Goal: Task Accomplishment & Management: Use online tool/utility

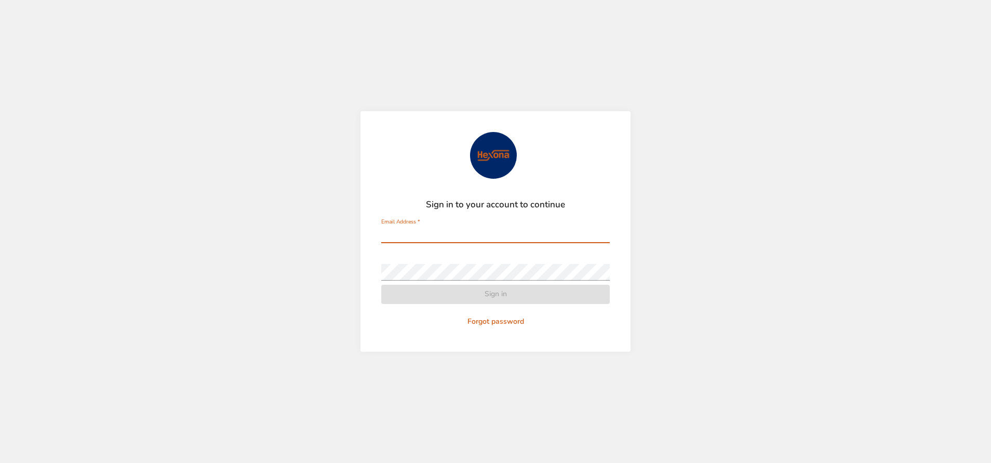
click at [490, 233] on input "Email Address   *" at bounding box center [495, 234] width 228 height 17
type input "**********"
click at [485, 263] on div "Password   *" at bounding box center [495, 267] width 228 height 25
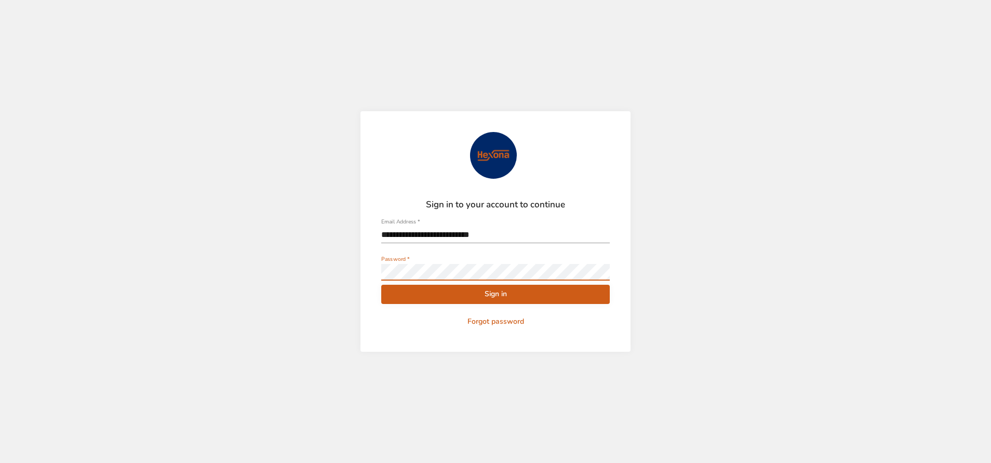
click at [381, 285] on button "Sign in" at bounding box center [495, 294] width 228 height 19
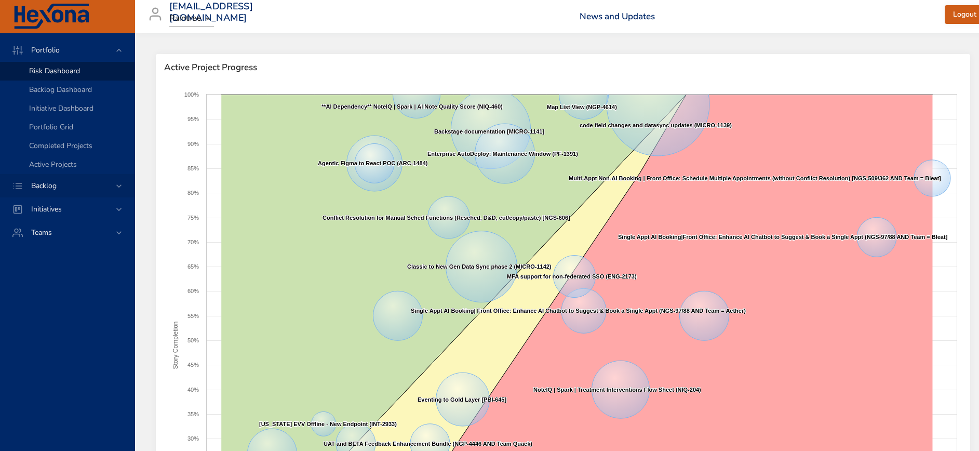
click at [43, 183] on span "Backlog" at bounding box center [44, 186] width 42 height 10
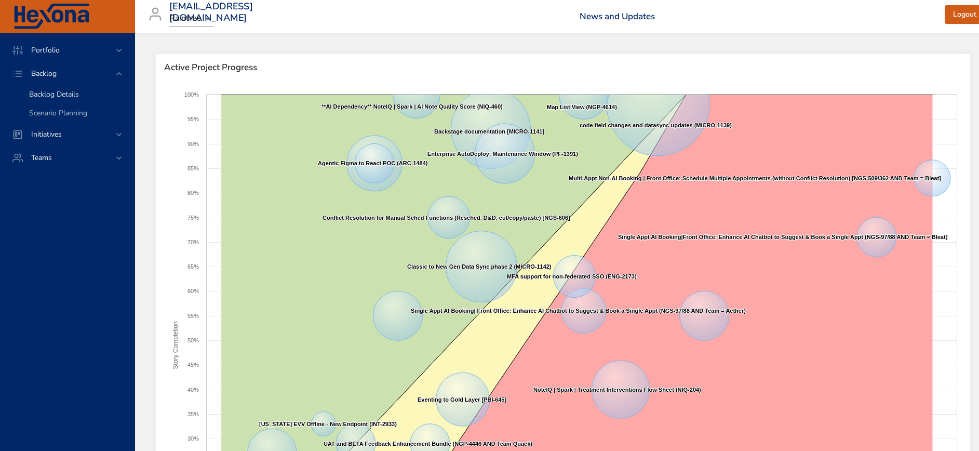
click at [48, 92] on span "Backlog Details" at bounding box center [54, 94] width 50 height 10
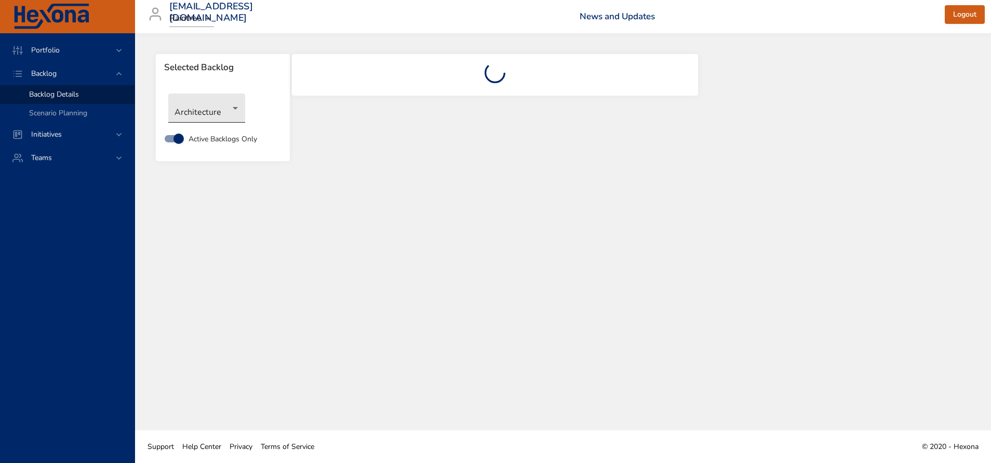
click at [218, 113] on body "Portfolio Backlog Backlog Details Scenario Planning Initiatives Teams [EMAIL_AD…" at bounding box center [495, 231] width 991 height 463
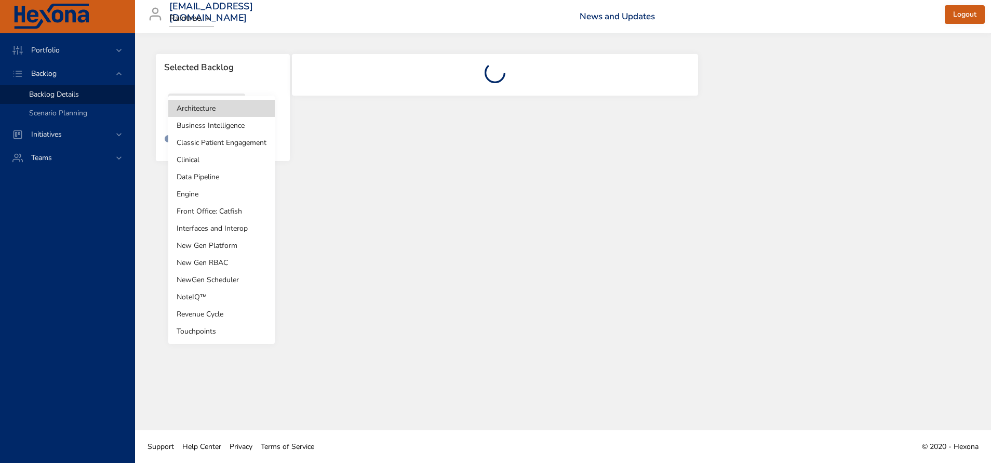
click at [218, 128] on li "Business Intelligence" at bounding box center [221, 125] width 106 height 17
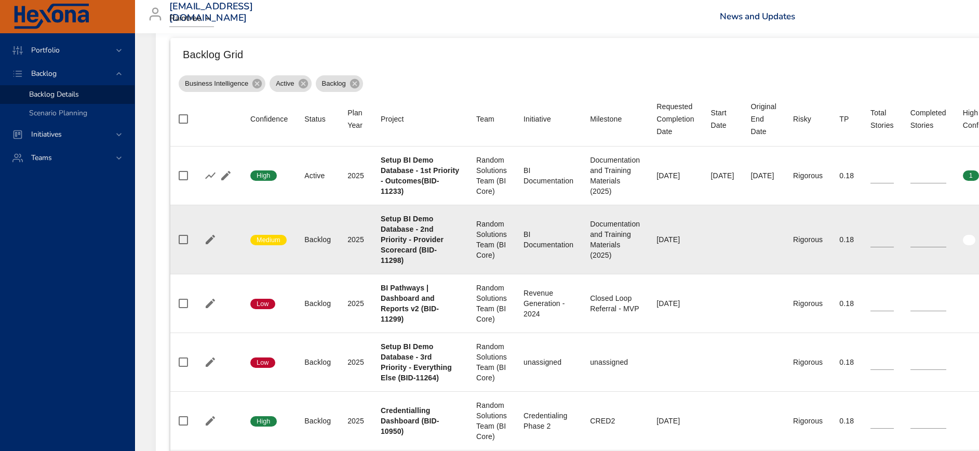
scroll to position [389, 0]
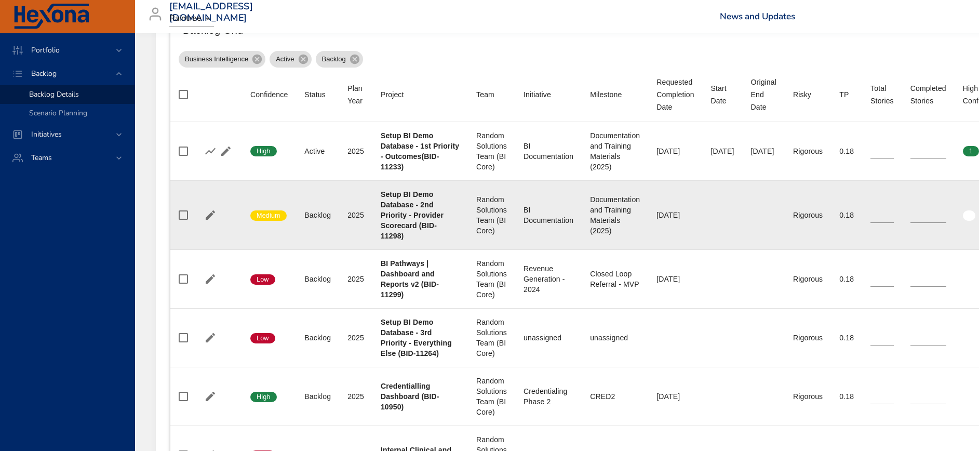
type input "**"
type input "*"
type input "**"
type input "*"
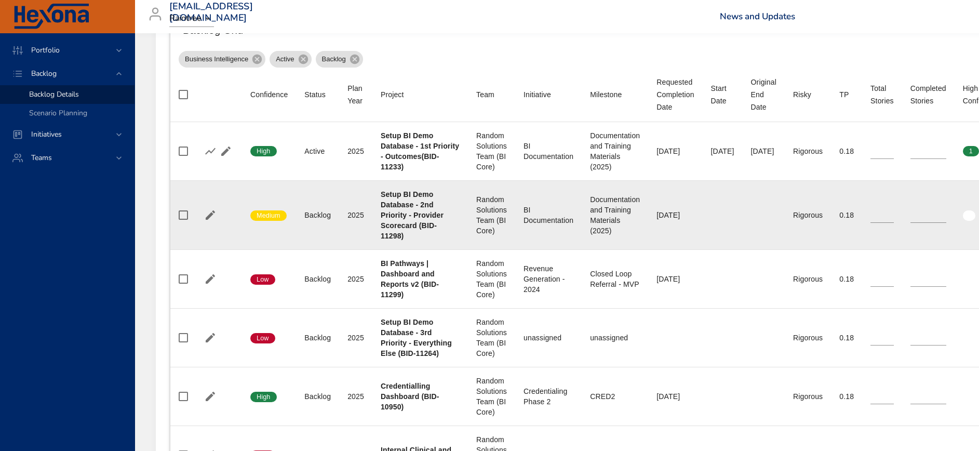
type input "*"
type input "**"
type input "*"
type input "**"
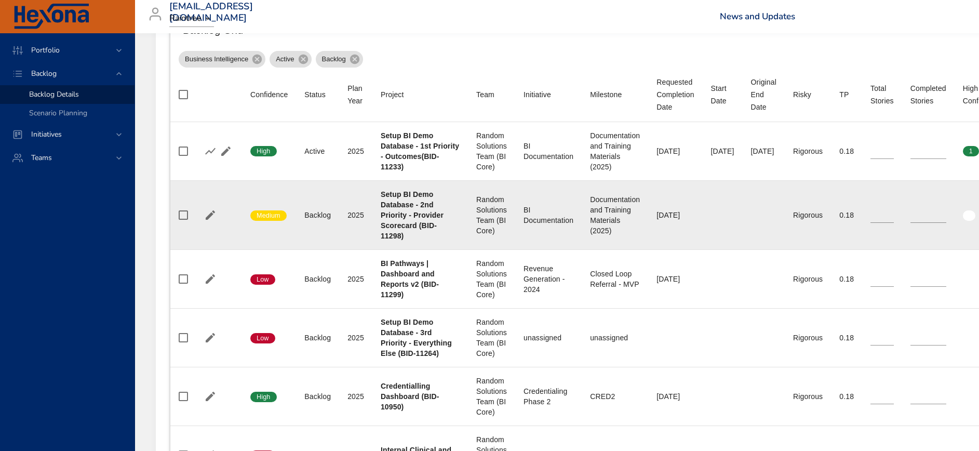
type input "**"
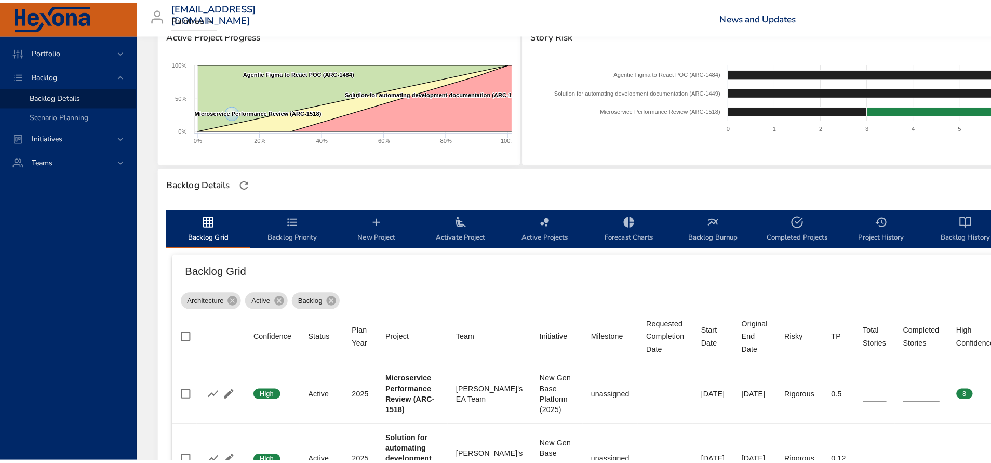
scroll to position [17, 0]
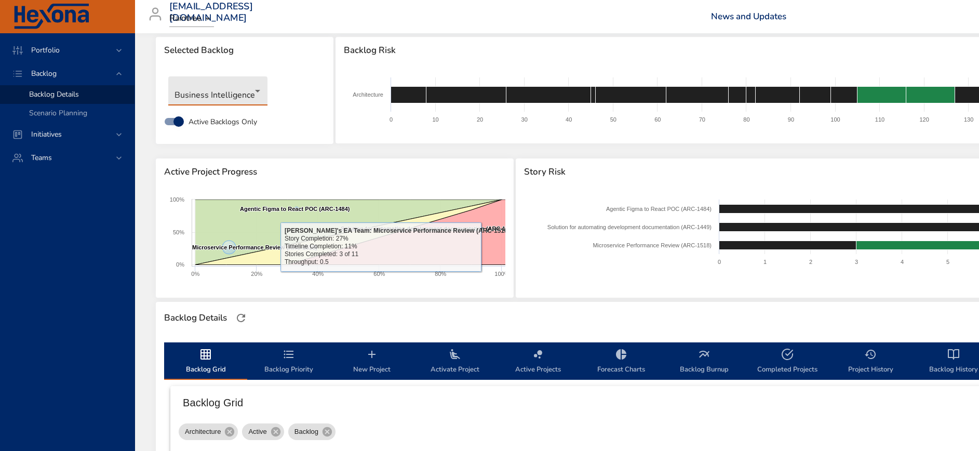
click at [228, 88] on body "Portfolio Backlog Backlog Details Scenario Planning Initiatives Teams [EMAIL_AD…" at bounding box center [489, 208] width 979 height 451
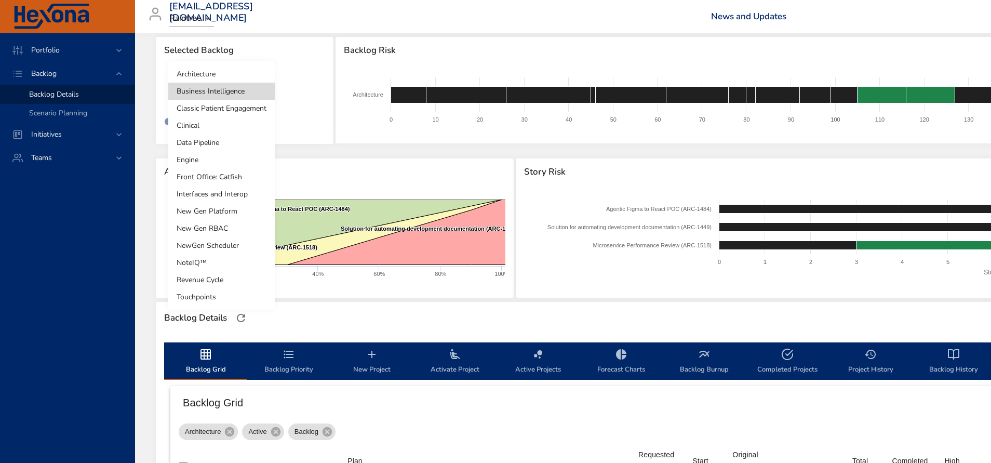
click at [239, 87] on li "Business Intelligence" at bounding box center [221, 91] width 106 height 17
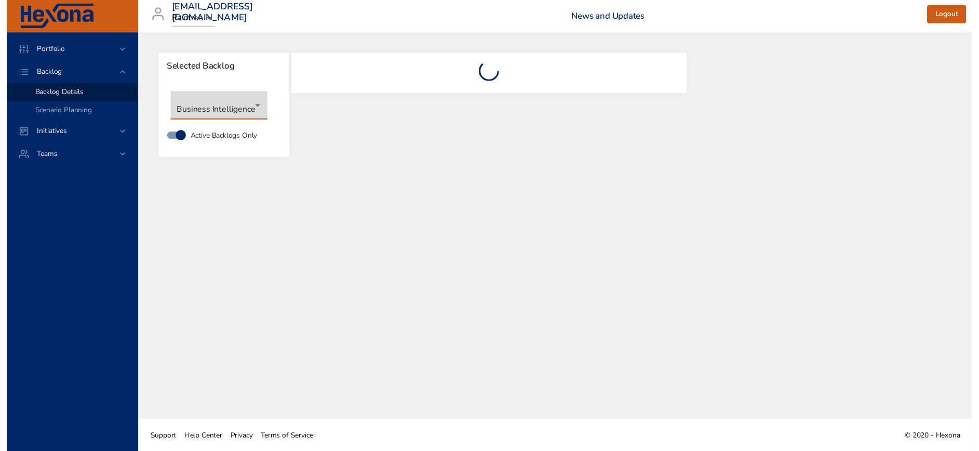
scroll to position [0, 0]
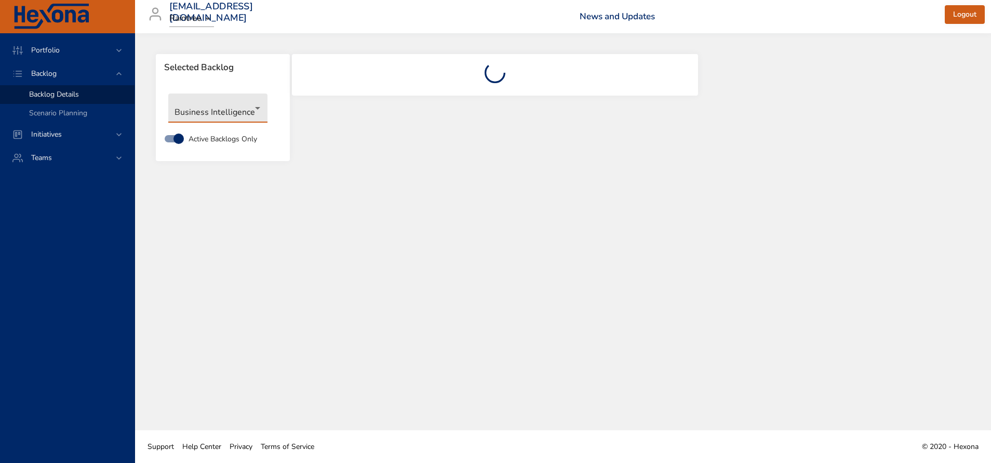
click at [109, 339] on div "Portfolio Backlog Backlog Details Scenario Planning Initiatives Teams" at bounding box center [67, 247] width 135 height 429
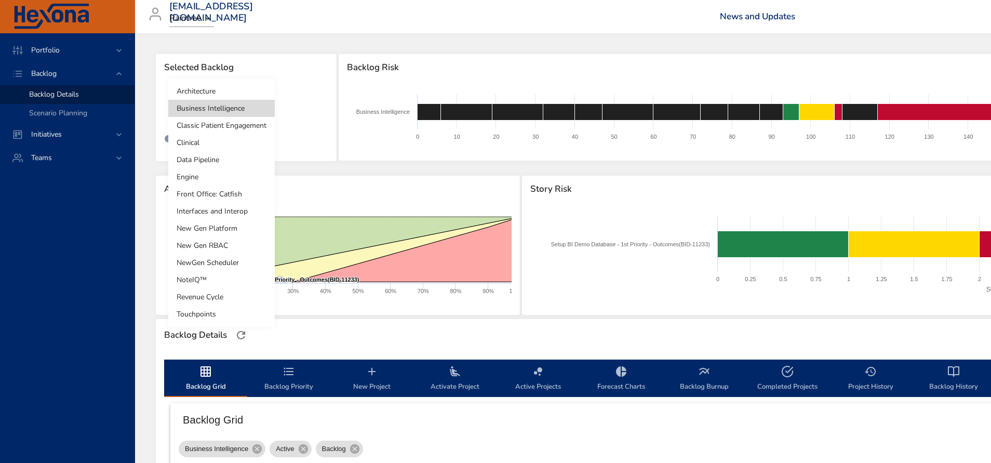
click at [243, 110] on body "Portfolio Backlog Backlog Details Scenario Planning Initiatives Teams [EMAIL_AD…" at bounding box center [495, 231] width 991 height 463
click at [231, 109] on li "Business Intelligence" at bounding box center [221, 108] width 106 height 17
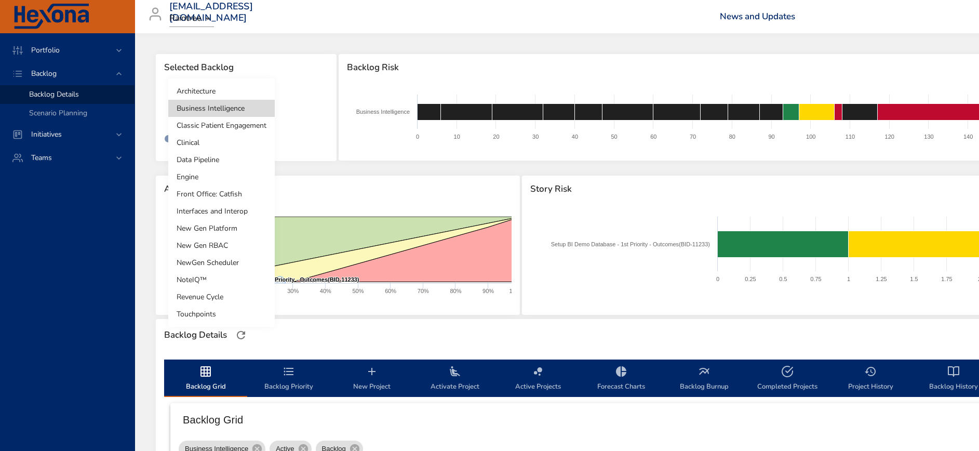
click at [214, 116] on body "Portfolio Backlog Backlog Details Scenario Planning Initiatives Teams [EMAIL_AD…" at bounding box center [489, 225] width 979 height 451
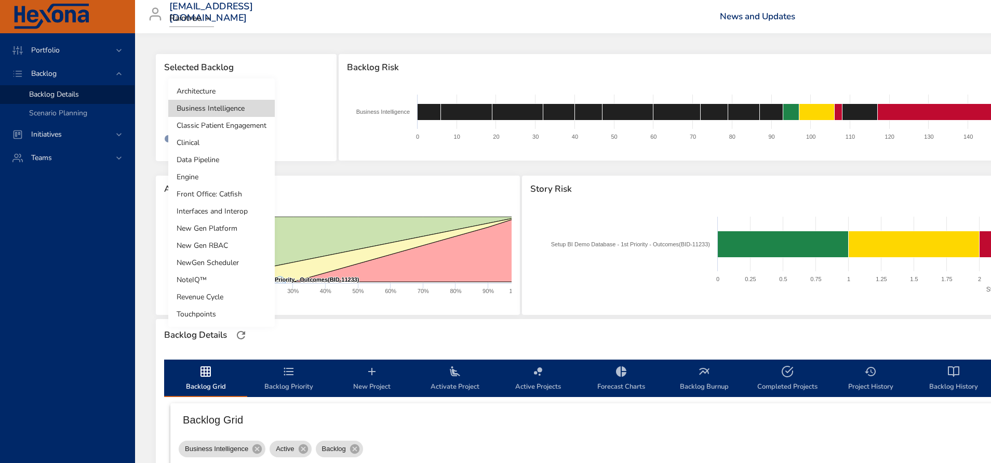
click at [550, 334] on div at bounding box center [495, 231] width 991 height 463
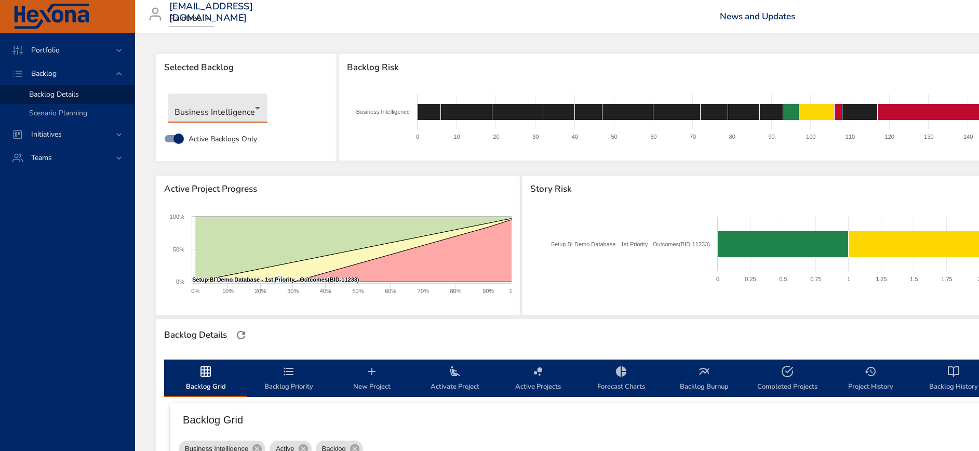
click at [219, 118] on body "Portfolio Backlog Backlog Details Scenario Planning Initiatives Teams [EMAIL_AD…" at bounding box center [489, 225] width 979 height 451
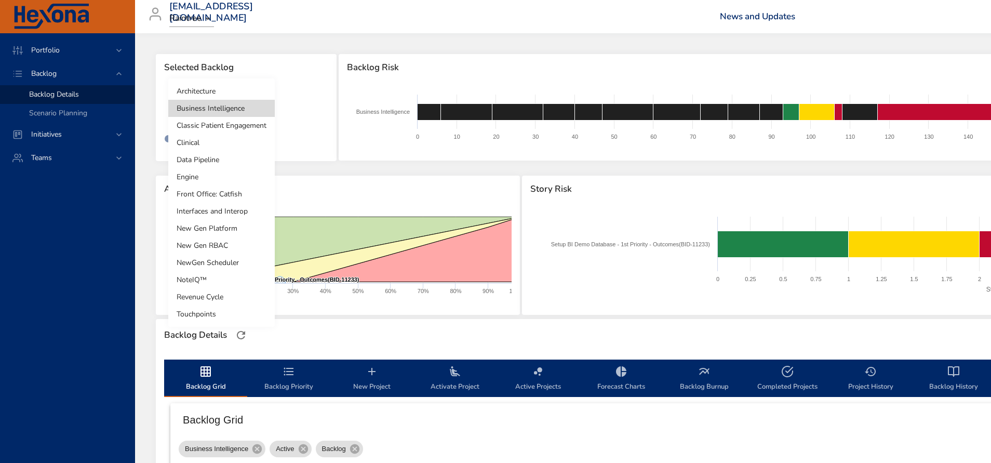
click at [224, 156] on li "Data Pipeline" at bounding box center [221, 159] width 106 height 17
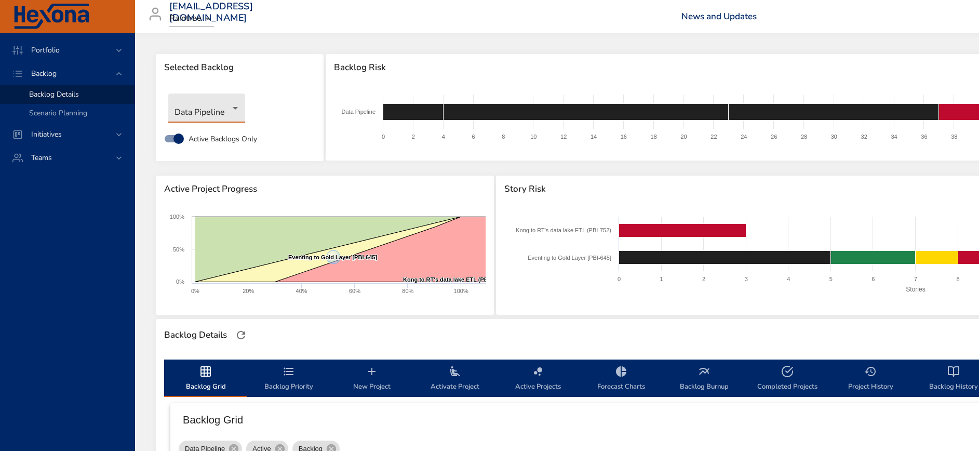
click at [232, 114] on body "Portfolio Backlog Backlog Details Scenario Planning Initiatives Teams [EMAIL_AD…" at bounding box center [489, 225] width 979 height 451
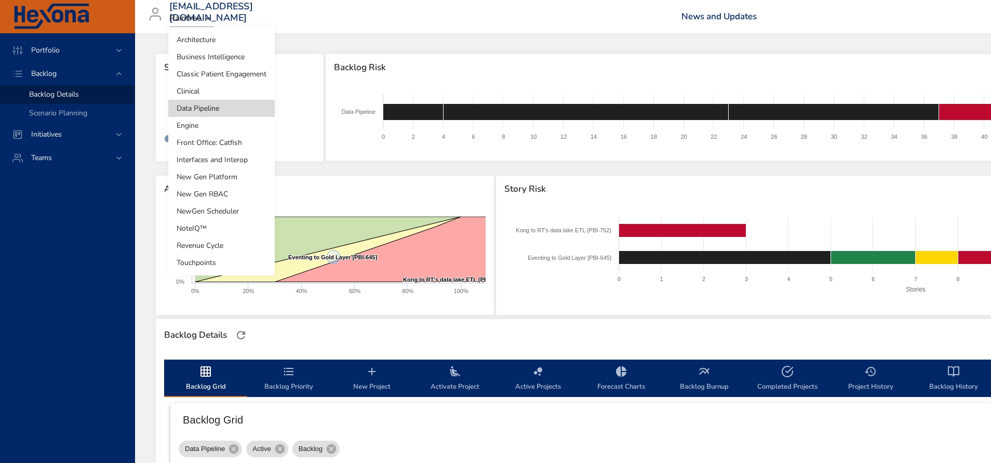
click at [228, 50] on li "Business Intelligence" at bounding box center [221, 56] width 106 height 17
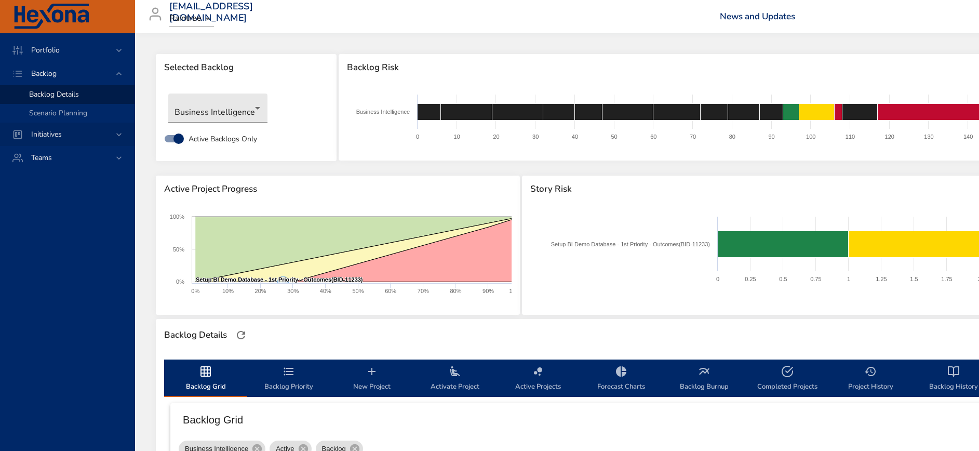
click at [51, 133] on span "Initiatives" at bounding box center [46, 134] width 47 height 10
click at [59, 50] on span "Portfolio" at bounding box center [45, 50] width 45 height 10
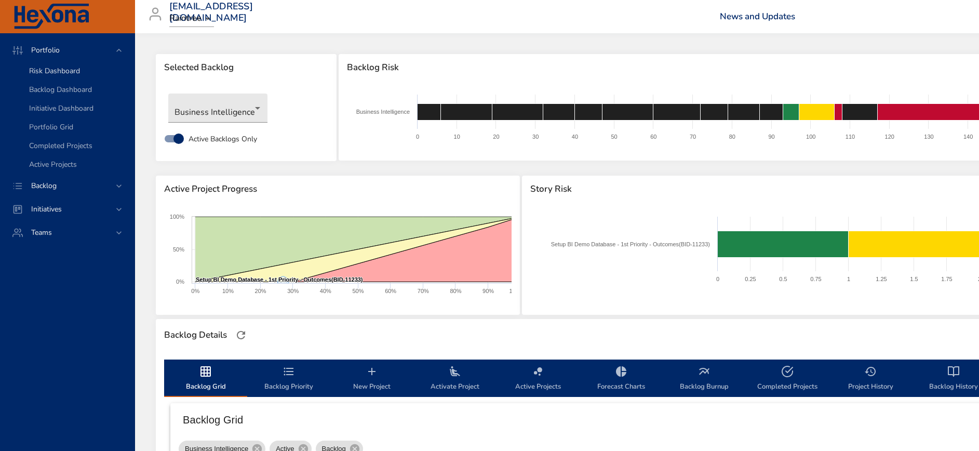
click at [57, 69] on span "Risk Dashboard" at bounding box center [54, 71] width 51 height 10
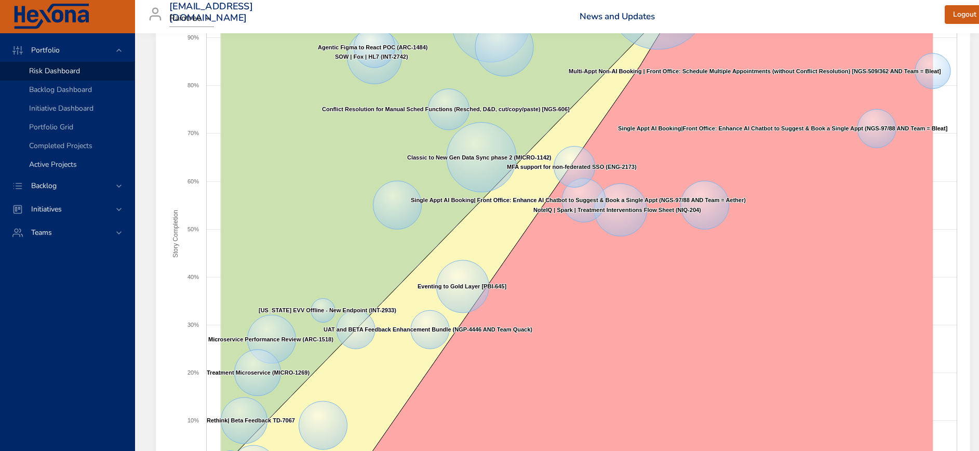
scroll to position [29, 0]
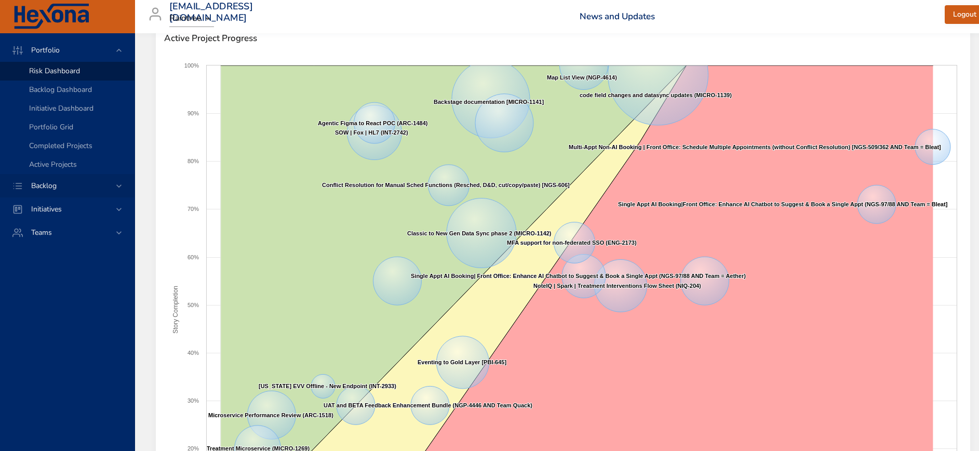
click at [67, 183] on div "Backlog" at bounding box center [68, 185] width 91 height 11
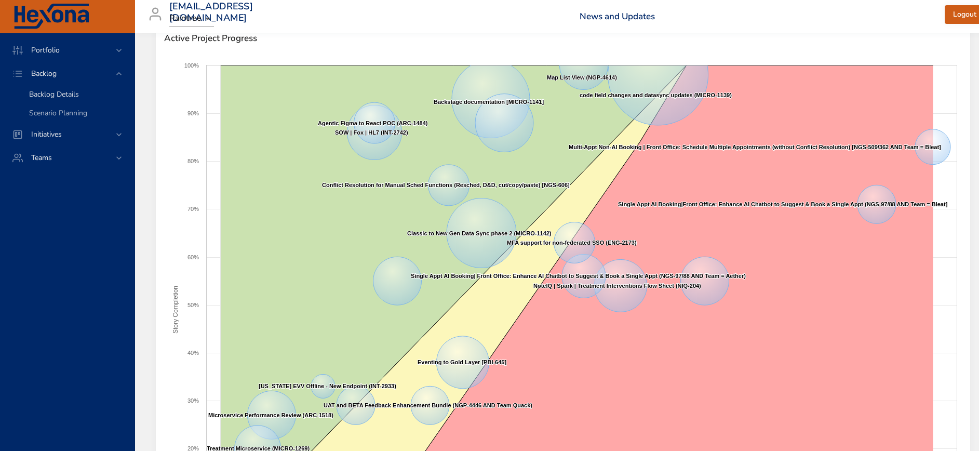
click at [61, 92] on span "Backlog Details" at bounding box center [54, 94] width 50 height 10
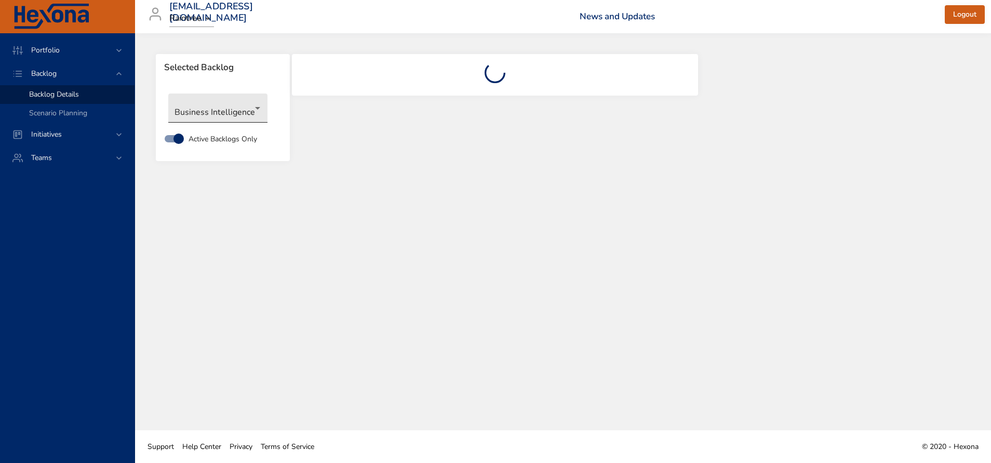
click at [228, 110] on body "Portfolio Backlog Backlog Details Scenario Planning Initiatives Teams [EMAIL_AD…" at bounding box center [495, 231] width 991 height 463
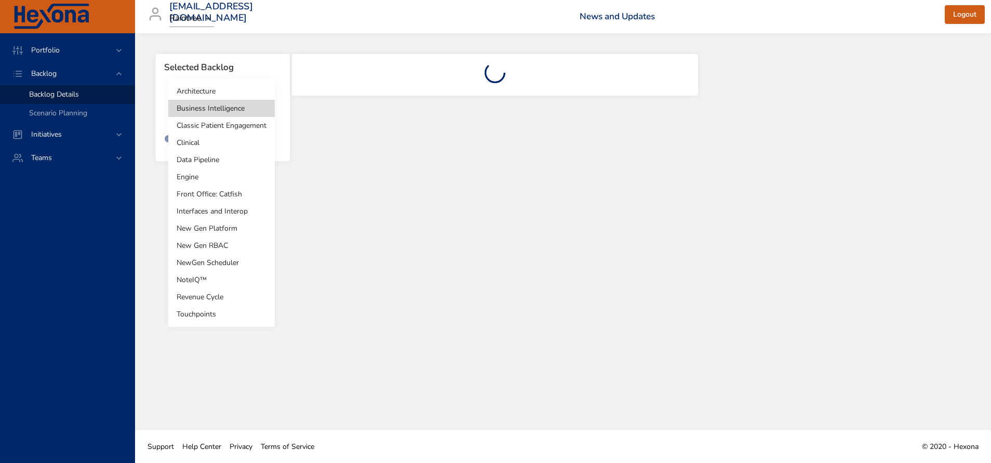
click at [212, 315] on li "Touchpoints" at bounding box center [221, 313] width 106 height 17
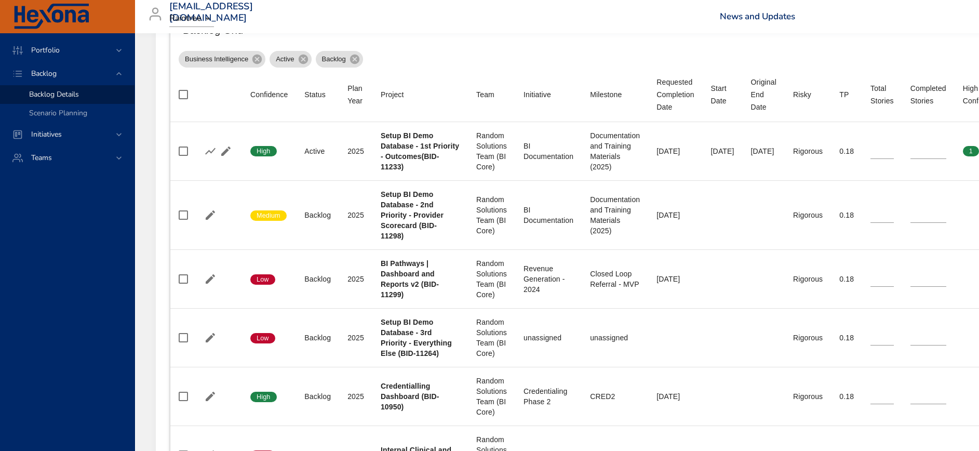
scroll to position [156, 0]
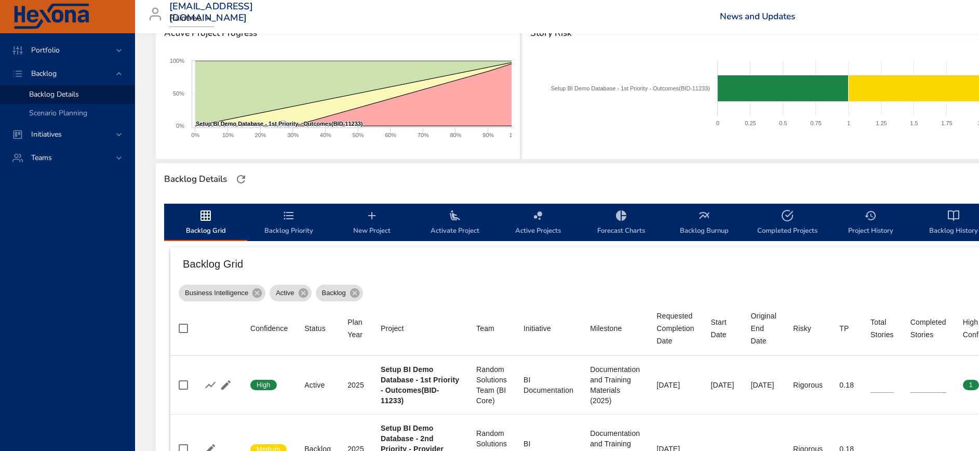
type input "**"
type input "*"
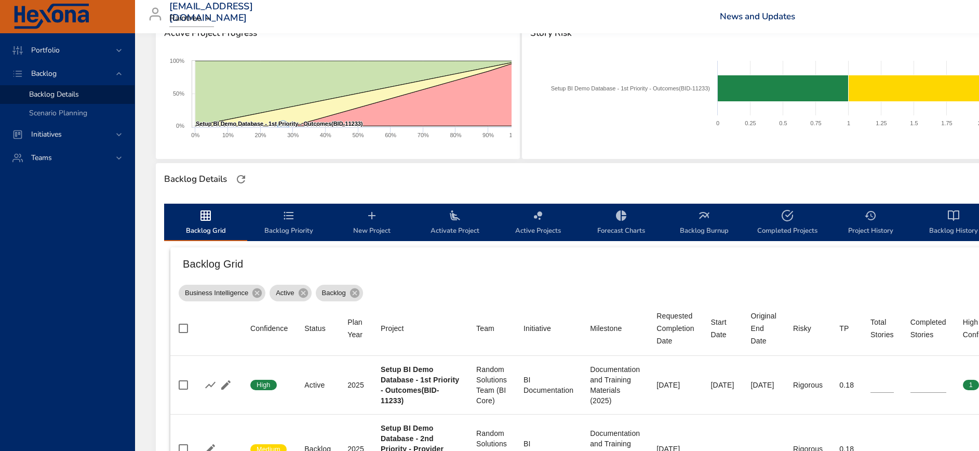
type input "**"
type input "*"
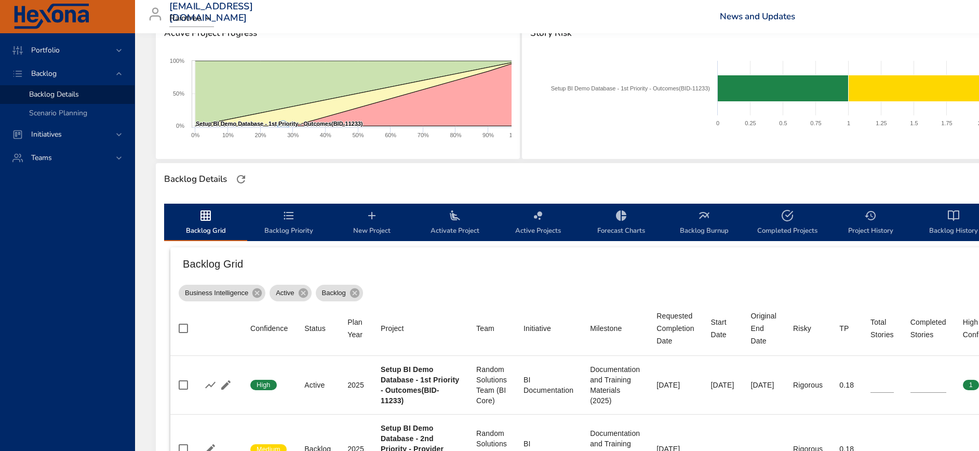
type input "**"
type input "*"
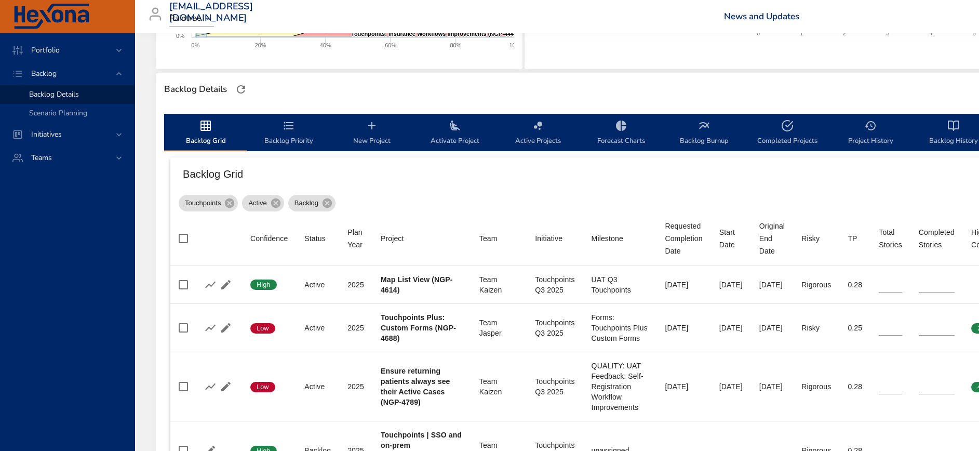
scroll to position [389, 0]
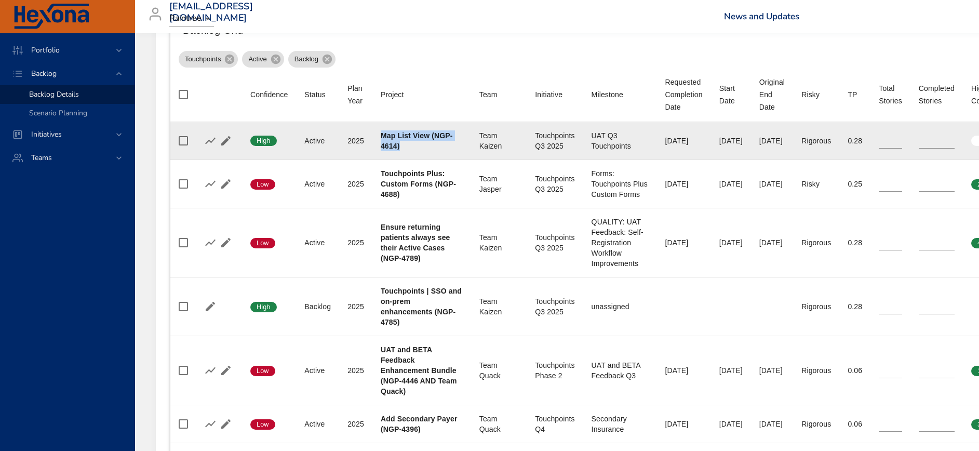
drag, startPoint x: 413, startPoint y: 146, endPoint x: 379, endPoint y: 134, distance: 35.8
click at [379, 134] on td "Project Map List View (NGP-4614)" at bounding box center [421, 141] width 99 height 38
copy b "Map List View (NGP-4614)"
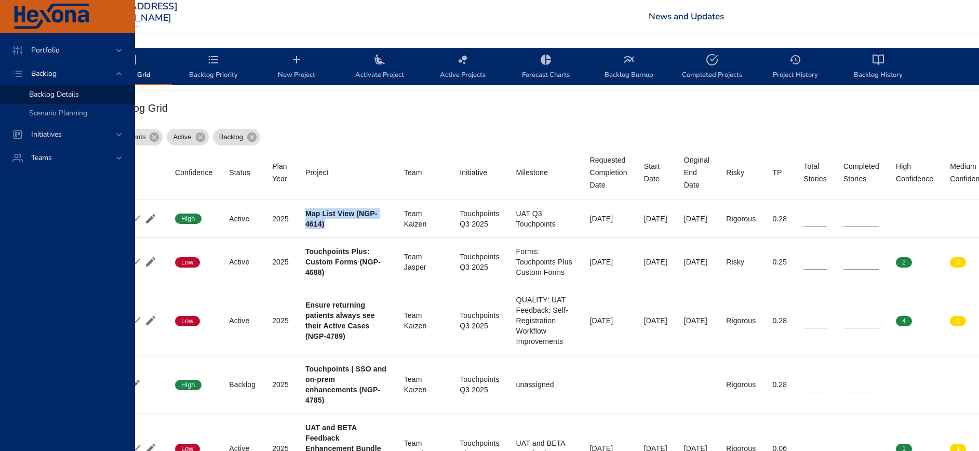
scroll to position [312, 10]
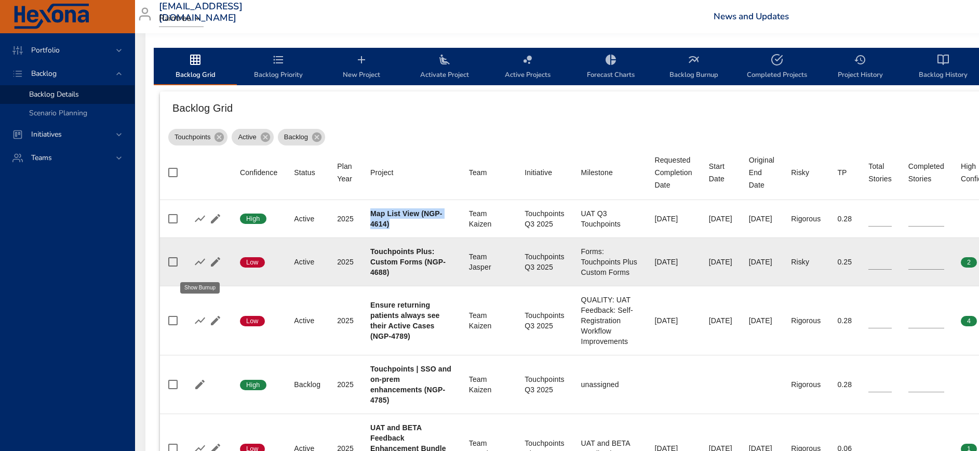
click at [198, 268] on icon "button" at bounding box center [200, 261] width 12 height 12
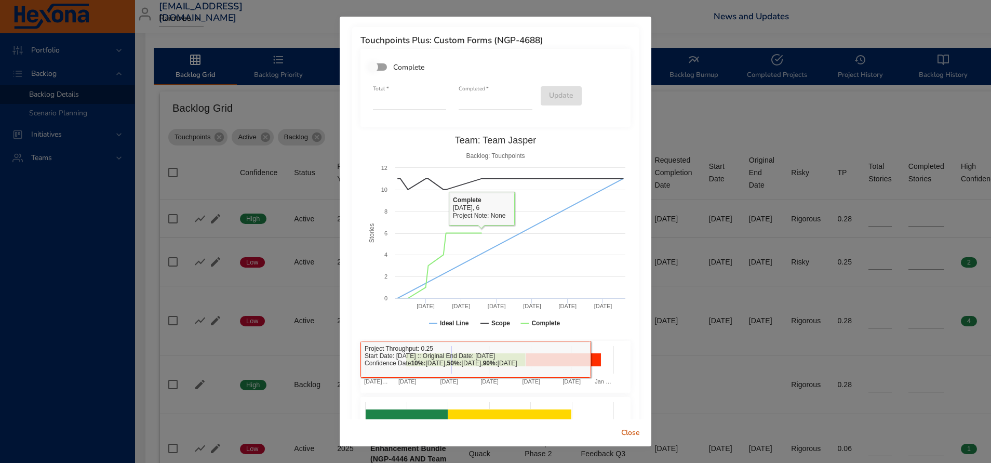
click at [633, 431] on span "Close" at bounding box center [630, 432] width 25 height 13
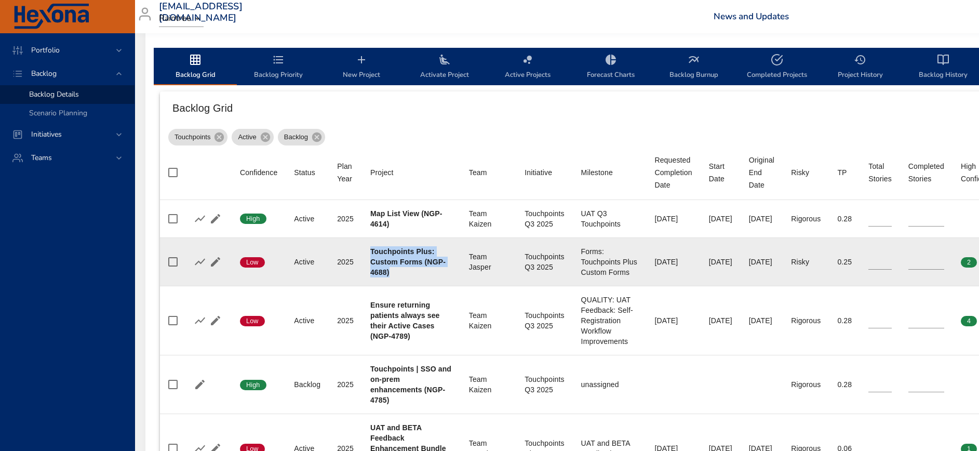
drag, startPoint x: 372, startPoint y: 256, endPoint x: 397, endPoint y: 279, distance: 33.8
click at [397, 277] on div "Touchpoints Plus: Custom Forms (NGP-4688)" at bounding box center [411, 261] width 82 height 31
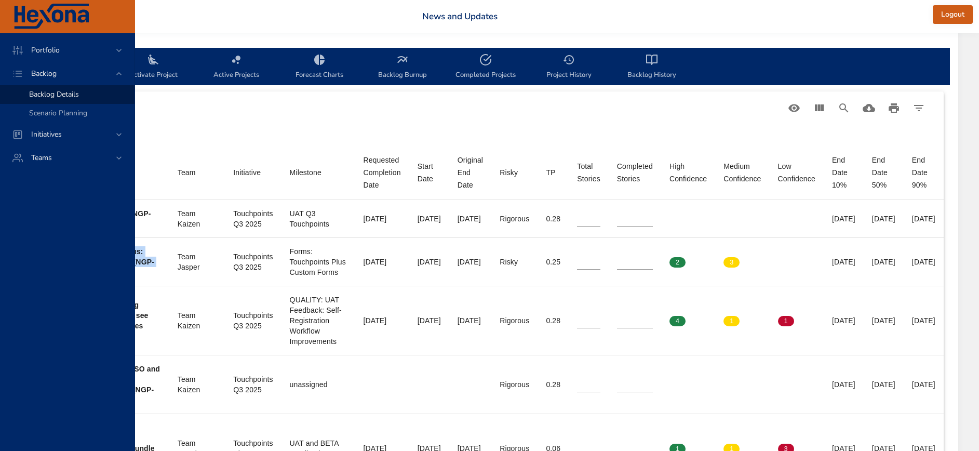
scroll to position [312, 372]
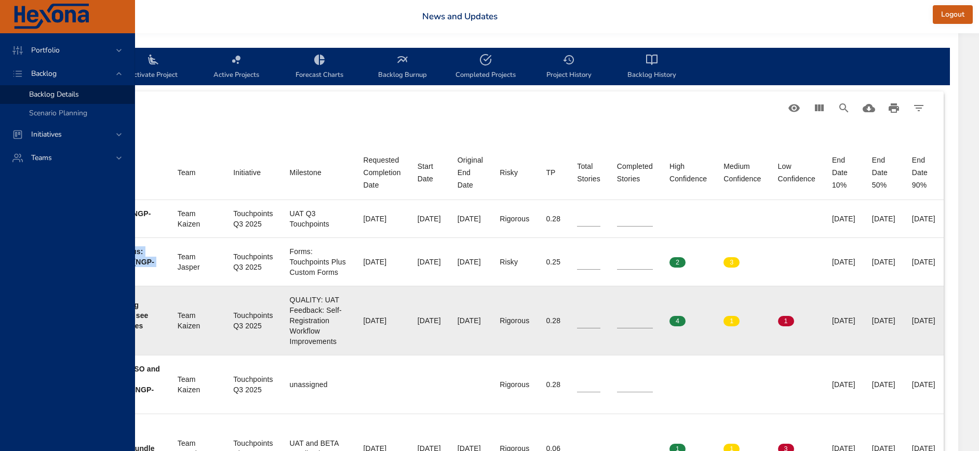
drag, startPoint x: 394, startPoint y: 332, endPoint x: 435, endPoint y: 335, distance: 41.1
click at [449, 335] on td "Original End Date [DATE]" at bounding box center [470, 320] width 42 height 69
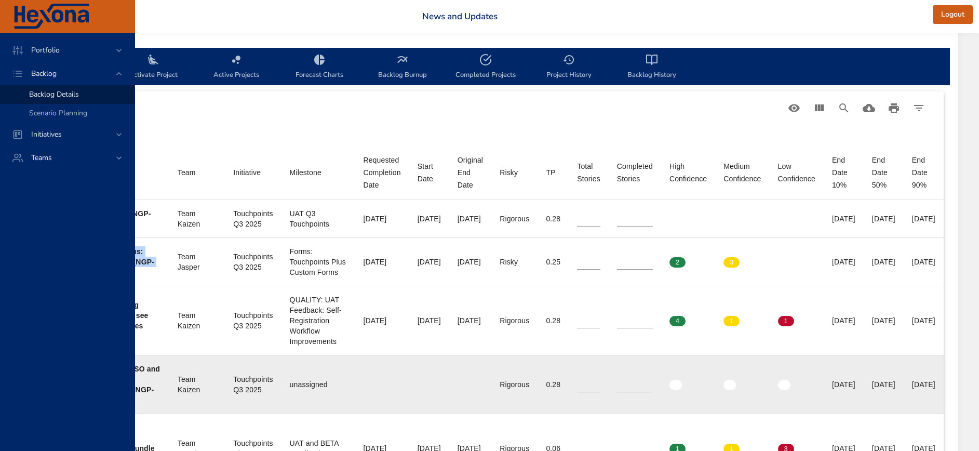
copy div "[DATE]"
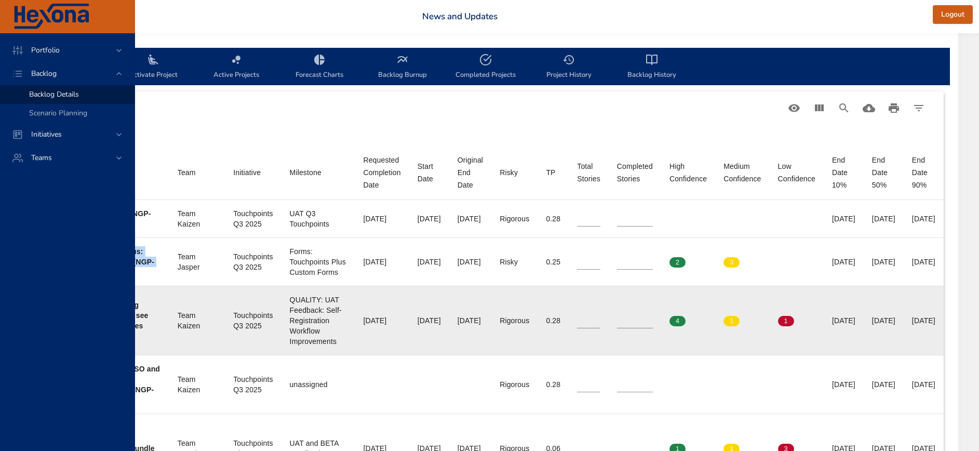
drag, startPoint x: 836, startPoint y: 329, endPoint x: 885, endPoint y: 336, distance: 48.8
click at [885, 336] on td "End Date 50% [DATE]" at bounding box center [883, 320] width 40 height 69
copy div "[DATE]"
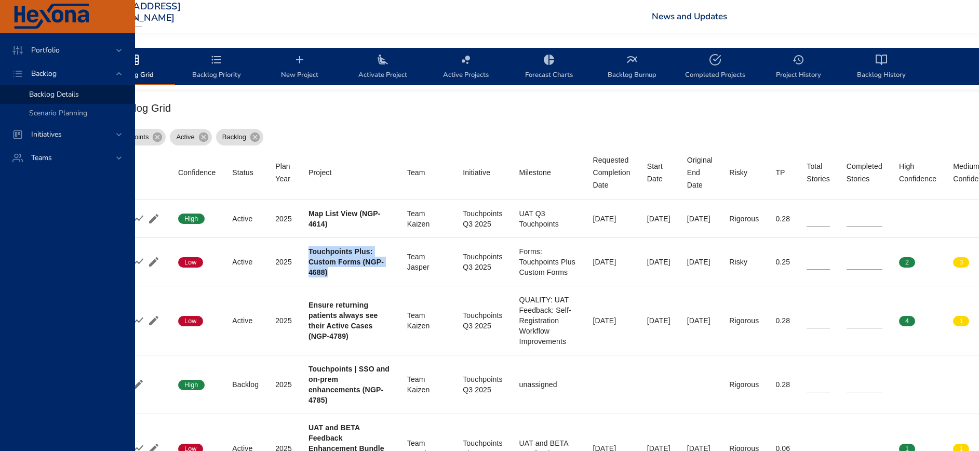
scroll to position [312, 0]
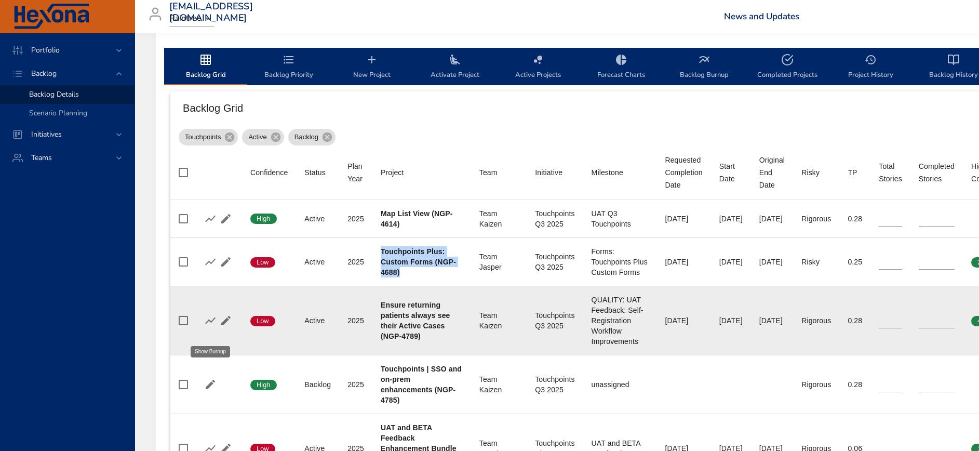
click at [209, 323] on icon "button" at bounding box center [210, 320] width 10 height 7
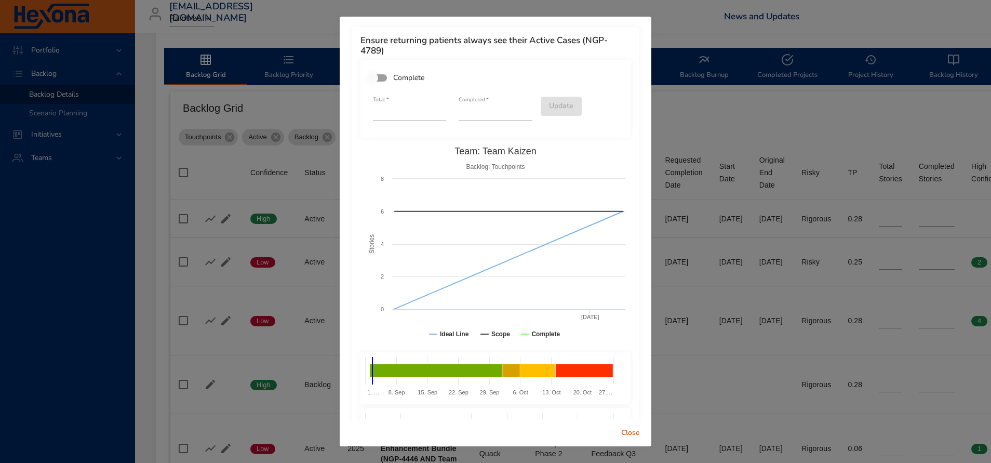
click at [627, 433] on span "Close" at bounding box center [630, 432] width 25 height 13
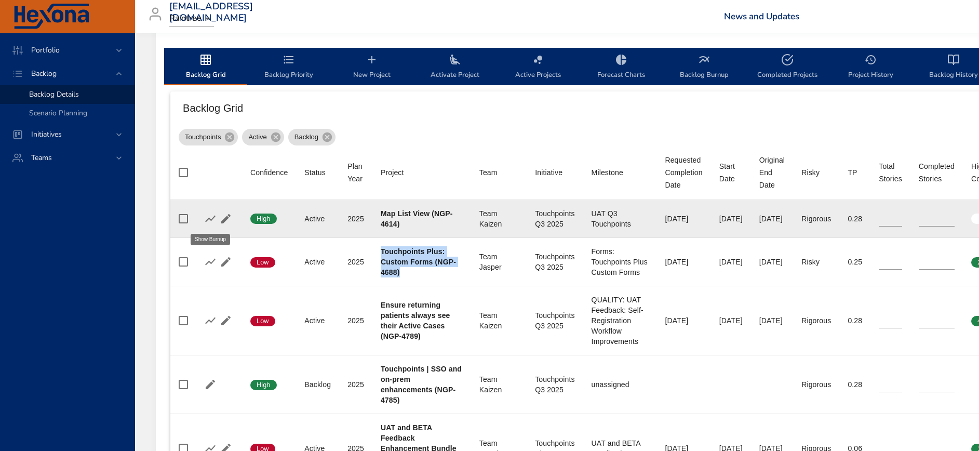
click at [214, 219] on icon "button" at bounding box center [210, 218] width 12 height 12
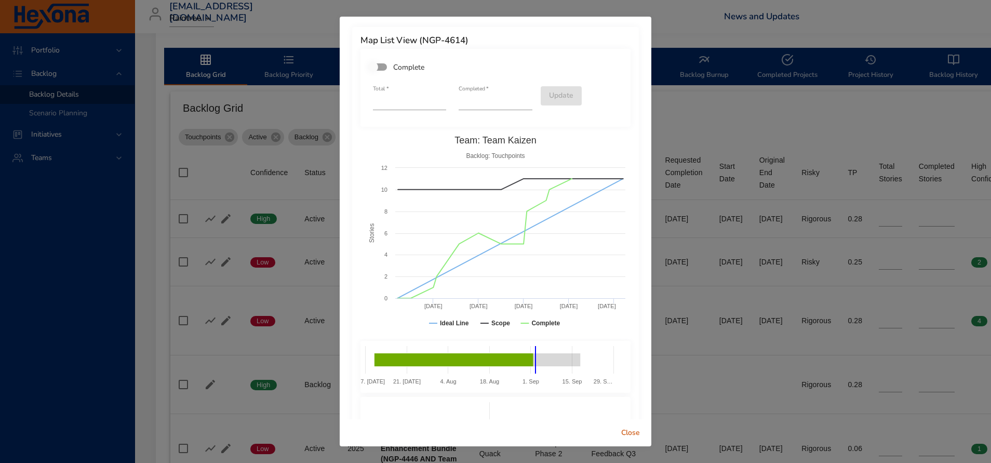
click at [622, 430] on span "Close" at bounding box center [630, 432] width 25 height 13
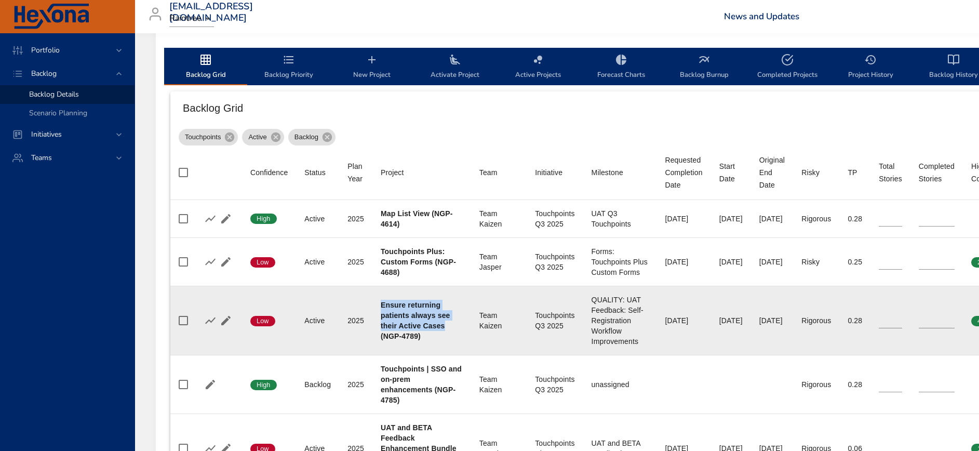
drag, startPoint x: 381, startPoint y: 313, endPoint x: 441, endPoint y: 339, distance: 65.6
click at [441, 339] on b "Ensure returning patients always see their Active Cases (NGP-4789)" at bounding box center [416, 320] width 70 height 39
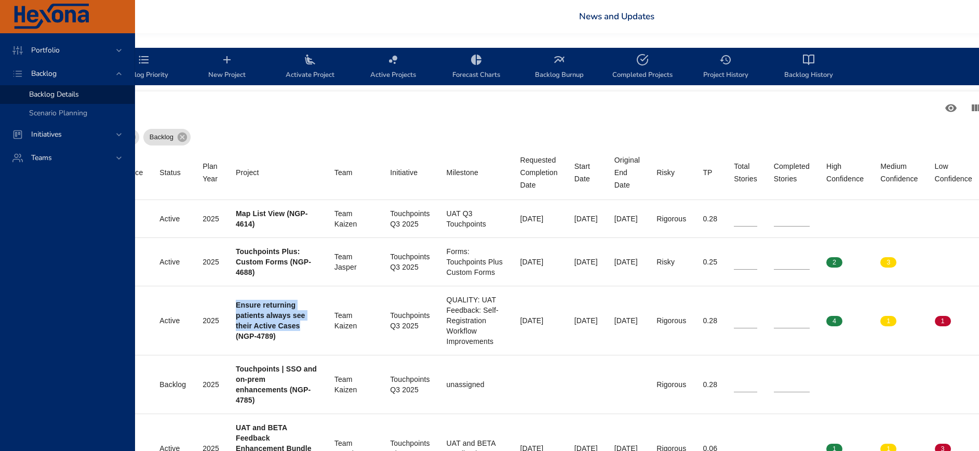
scroll to position [312, 89]
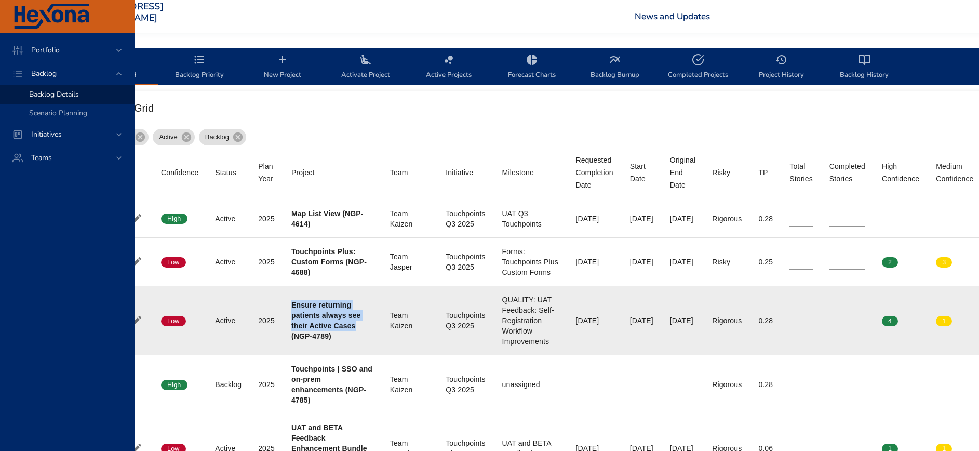
click at [319, 331] on b "Ensure returning patients always see their Active Cases (NGP-4789)" at bounding box center [326, 320] width 70 height 39
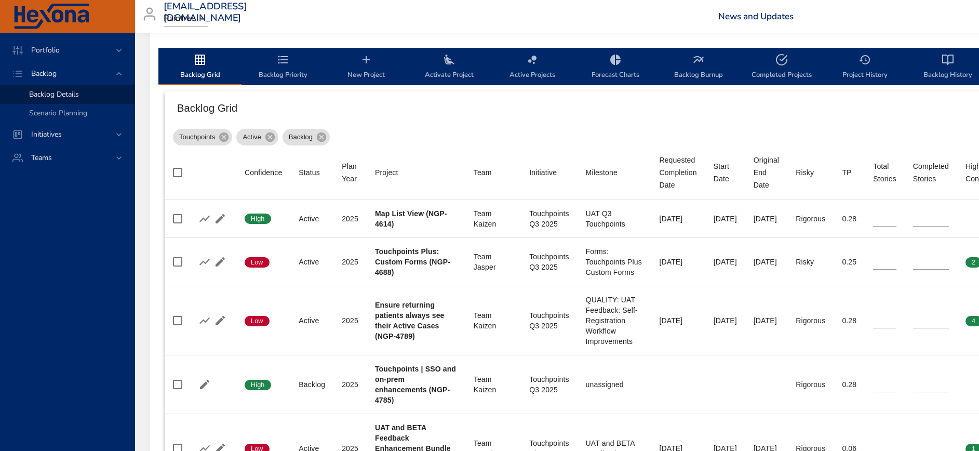
scroll to position [312, 0]
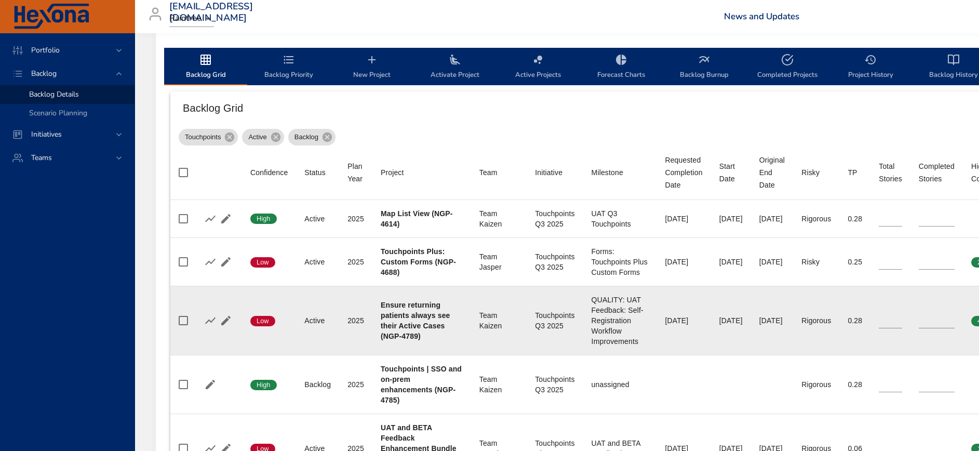
click at [415, 329] on b "Ensure returning patients always see their Active Cases (NGP-4789)" at bounding box center [416, 320] width 70 height 39
drag, startPoint x: 380, startPoint y: 313, endPoint x: 421, endPoint y: 348, distance: 54.1
click at [421, 348] on td "Project Ensure returning patients always see their Active Cases (NGP-4789)" at bounding box center [421, 320] width 99 height 69
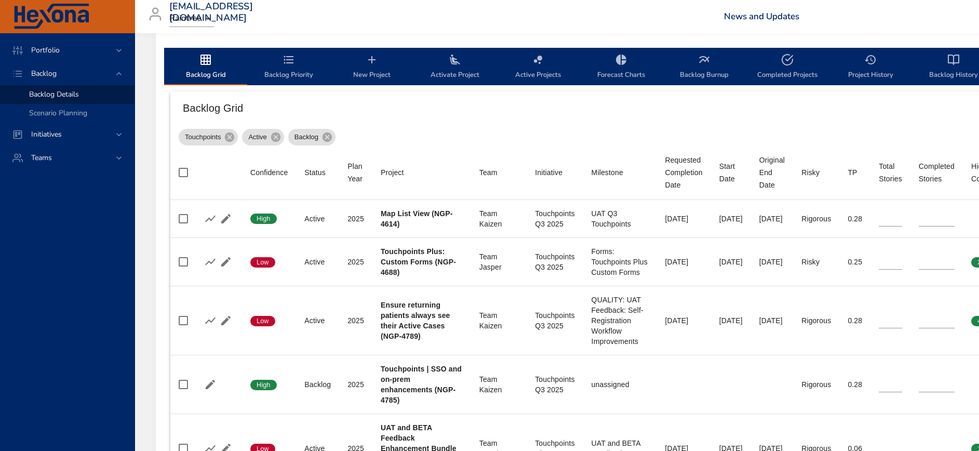
click at [365, 23] on div "[EMAIL_ADDRESS][DOMAIN_NAME] Raintree News and Updates Logout" at bounding box center [707, 16] width 1133 height 33
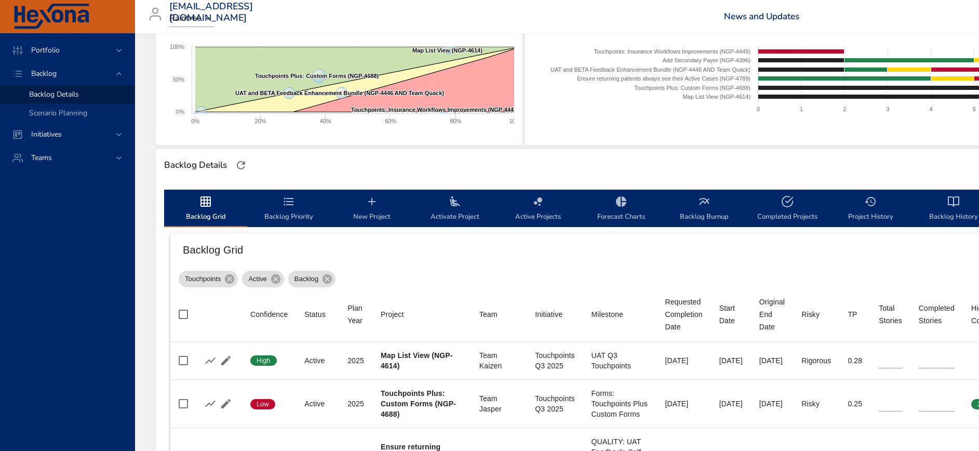
scroll to position [0, 0]
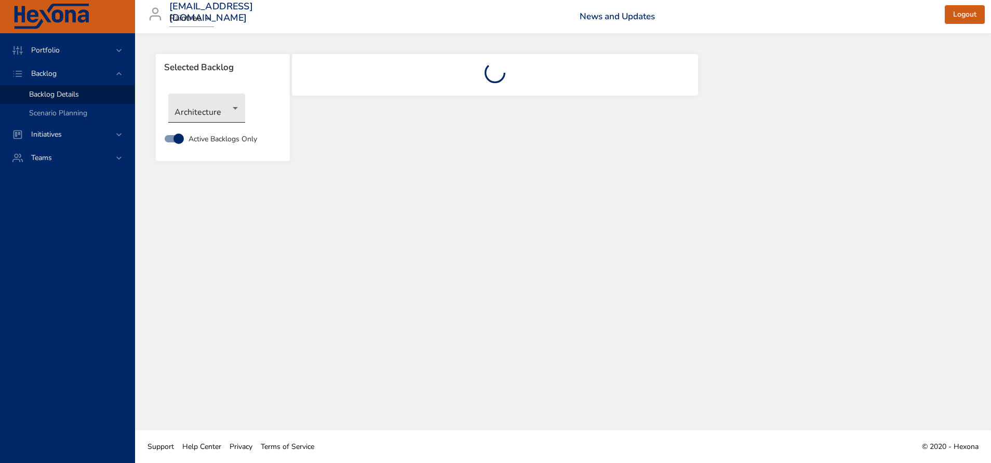
click at [218, 111] on body "Portfolio Backlog Backlog Details Scenario Planning Initiatives Teams [EMAIL_AD…" at bounding box center [495, 231] width 991 height 463
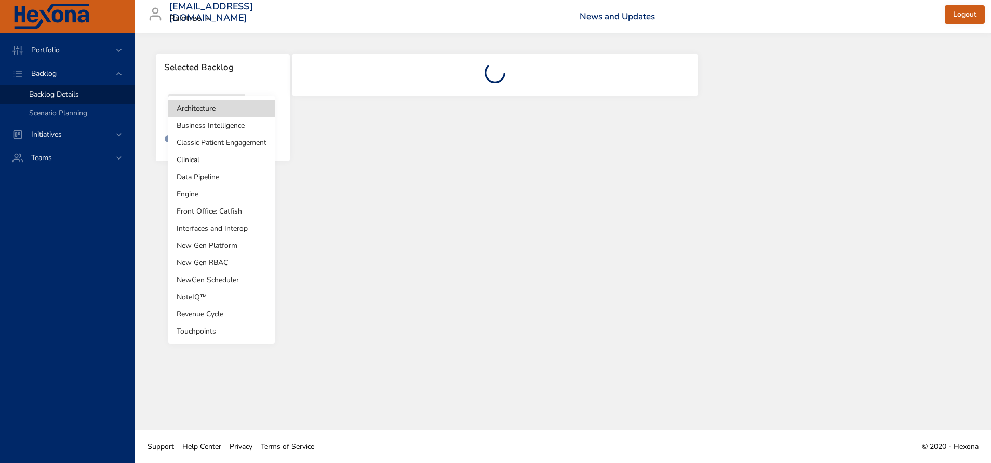
click at [220, 122] on li "Business Intelligence" at bounding box center [221, 125] width 106 height 17
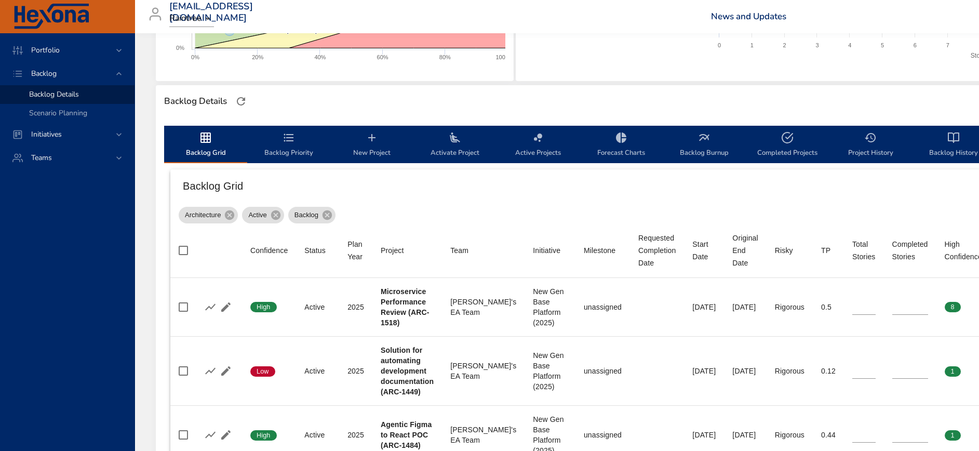
scroll to position [312, 0]
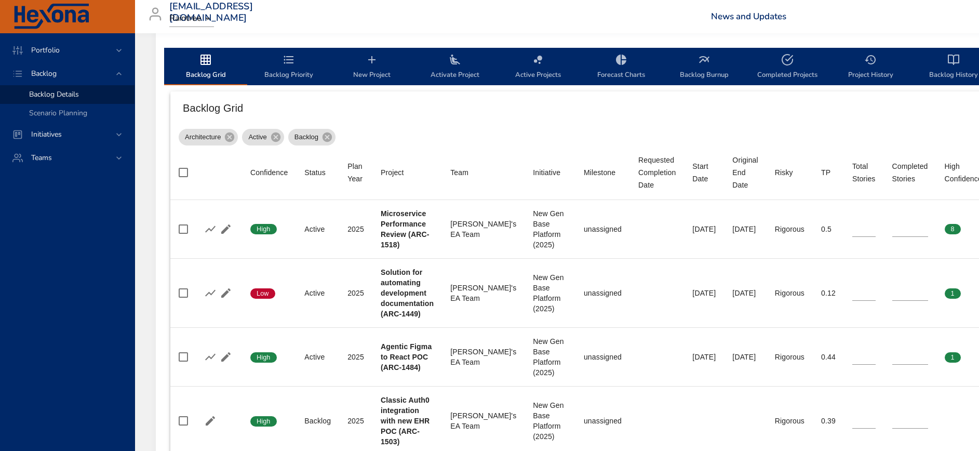
type input "*"
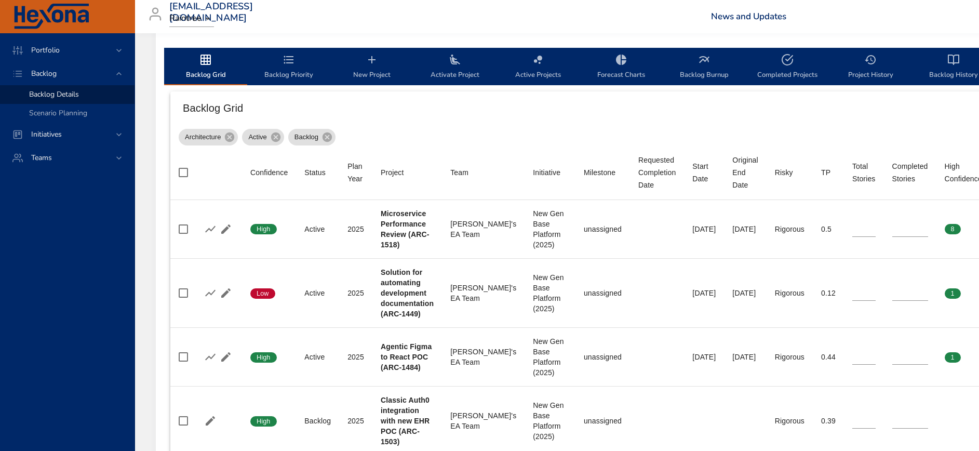
type input "*"
type input "**"
type input "*"
type input "**"
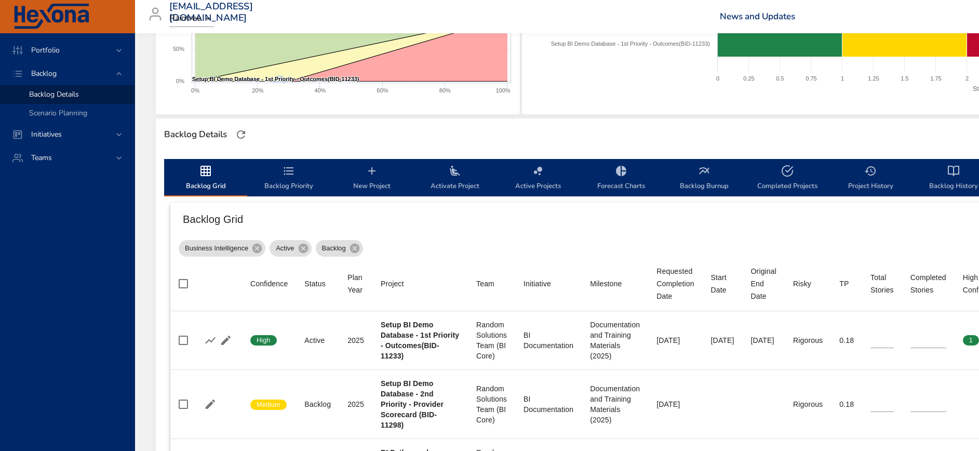
scroll to position [0, 0]
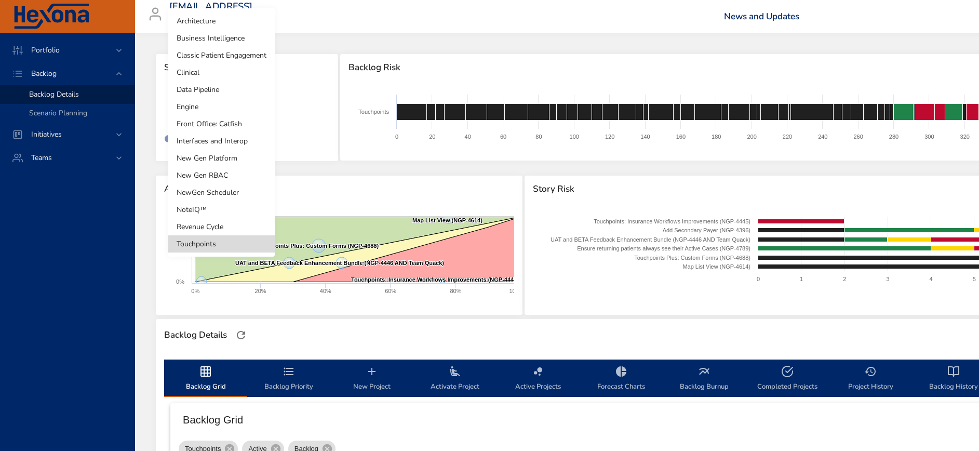
click at [221, 111] on body "Portfolio Backlog Backlog Details Scenario Planning Initiatives Teams tanel.koo…" at bounding box center [489, 225] width 979 height 451
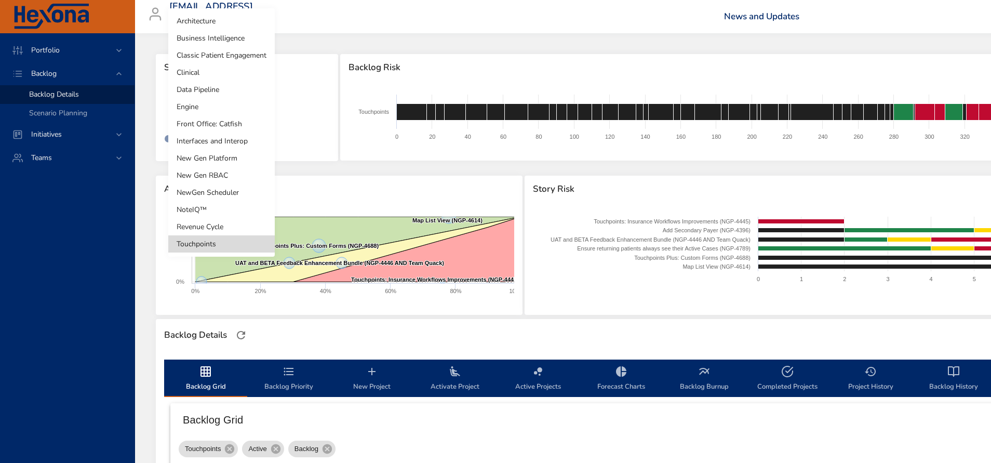
click at [222, 89] on li "Data Pipeline" at bounding box center [221, 89] width 106 height 17
